Goal: Information Seeking & Learning: Learn about a topic

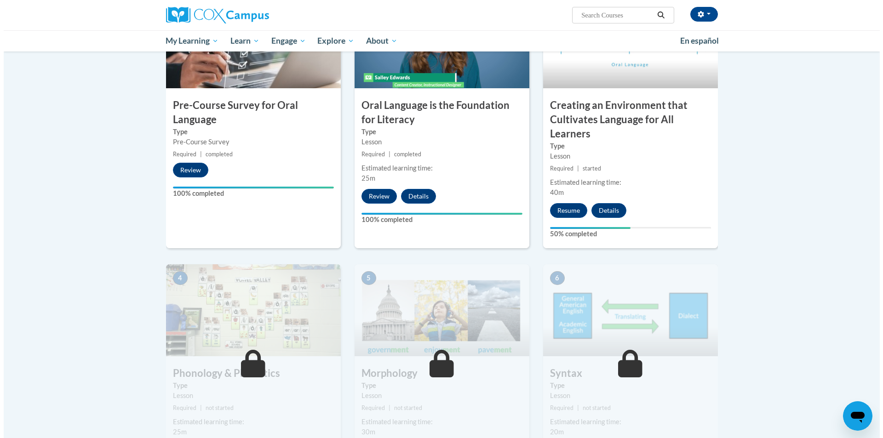
scroll to position [322, 0]
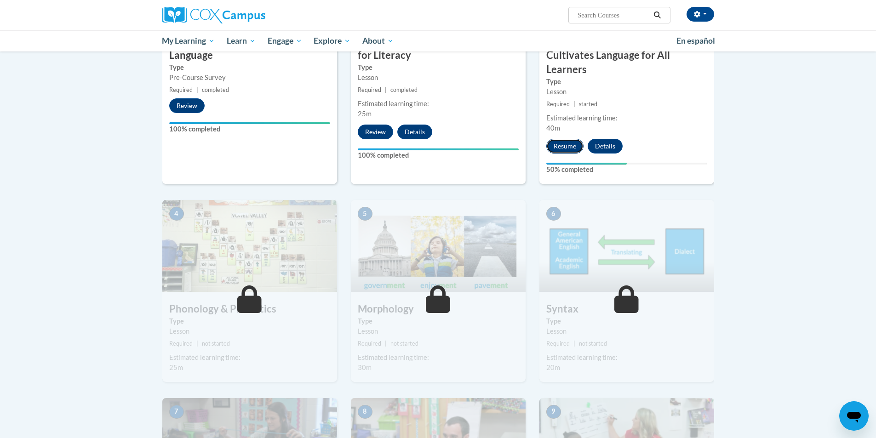
click at [561, 143] on button "Resume" at bounding box center [564, 146] width 37 height 15
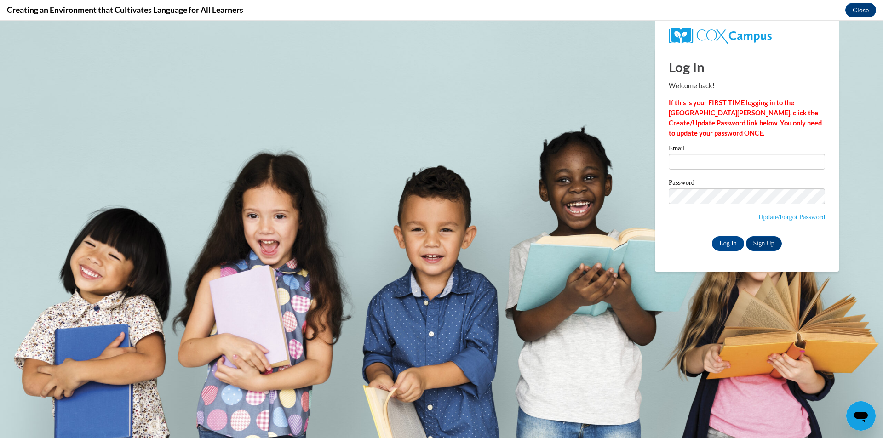
scroll to position [0, 0]
type input "lachelle.allen1@students.cau.edu"
drag, startPoint x: 737, startPoint y: 163, endPoint x: 737, endPoint y: 174, distance: 11.0
click at [737, 163] on input "lachelle.allen1@students.cau.edu" at bounding box center [746, 162] width 156 height 16
click at [735, 247] on input "Log In" at bounding box center [728, 243] width 32 height 15
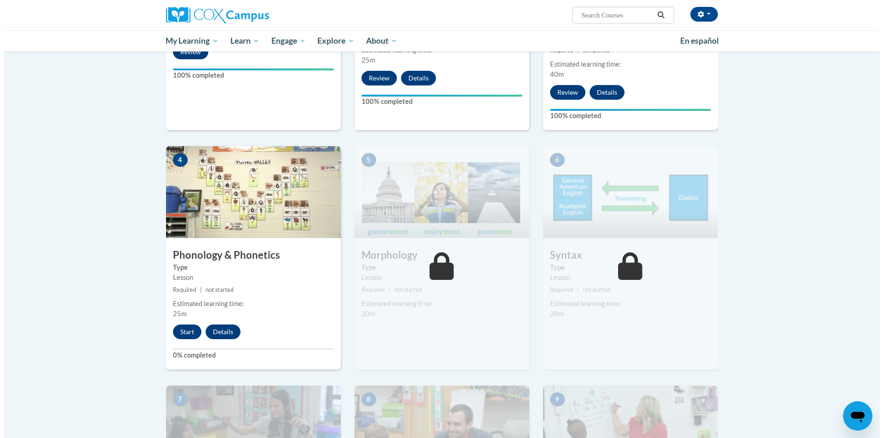
scroll to position [460, 0]
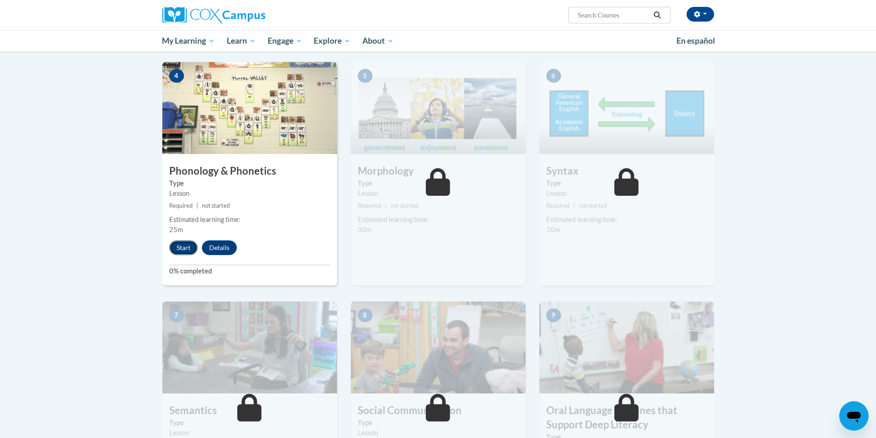
click at [189, 248] on button "Start" at bounding box center [183, 247] width 29 height 15
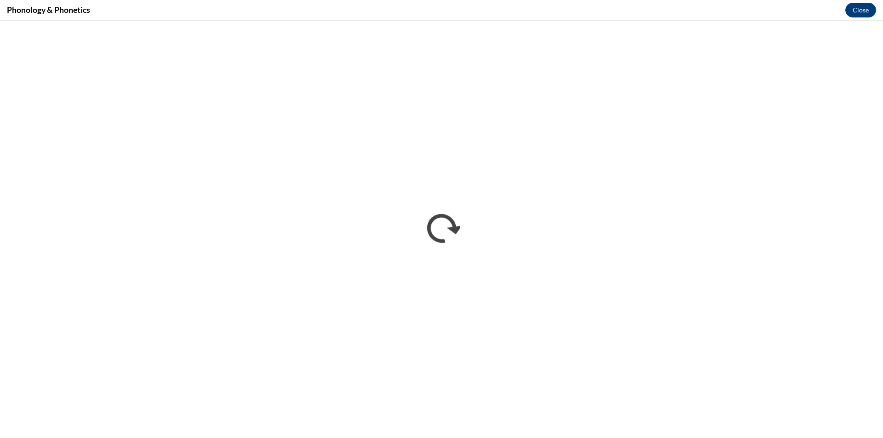
scroll to position [0, 0]
